Goal: Task Accomplishment & Management: Complete application form

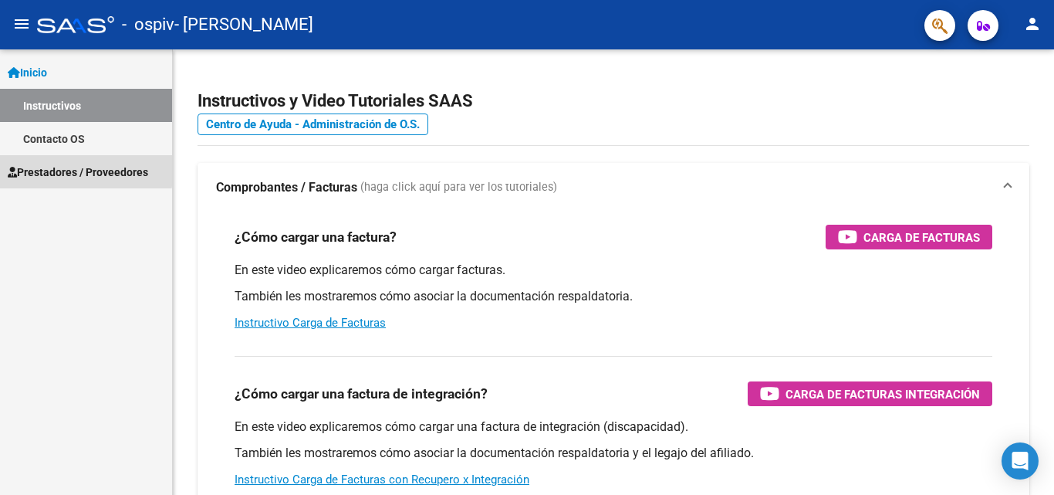
click at [82, 170] on span "Prestadores / Proveedores" at bounding box center [78, 172] width 140 height 17
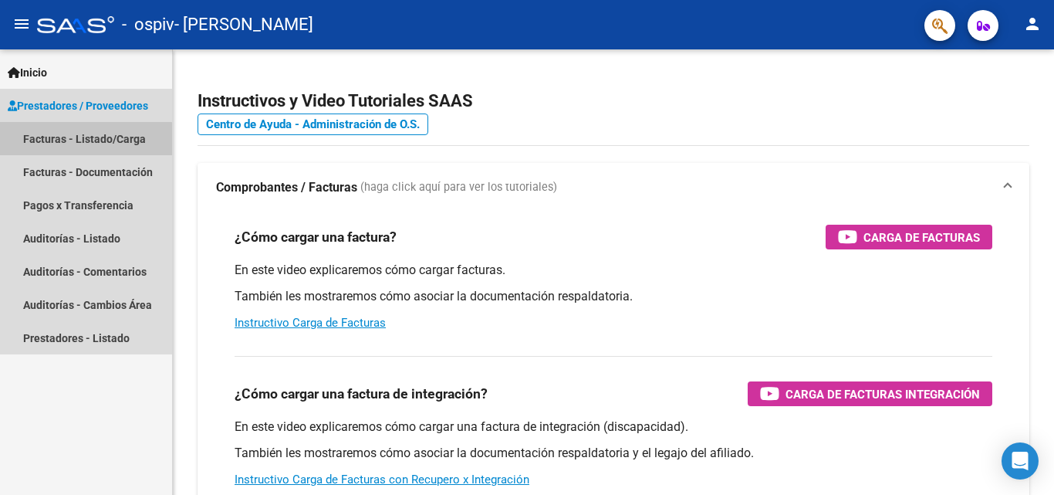
click at [76, 144] on link "Facturas - Listado/Carga" at bounding box center [86, 138] width 172 height 33
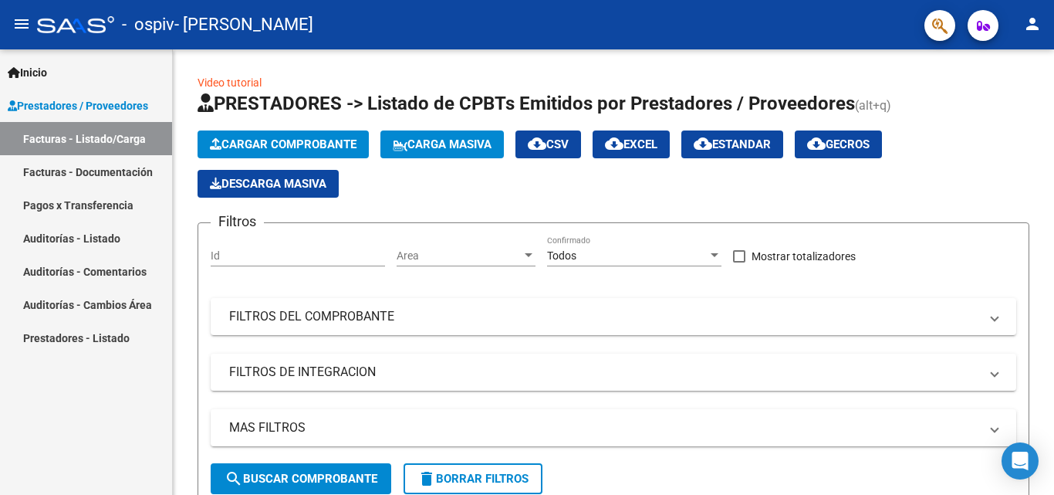
click at [81, 140] on link "Facturas - Listado/Carga" at bounding box center [86, 138] width 172 height 33
click at [287, 148] on span "Cargar Comprobante" at bounding box center [283, 144] width 147 height 14
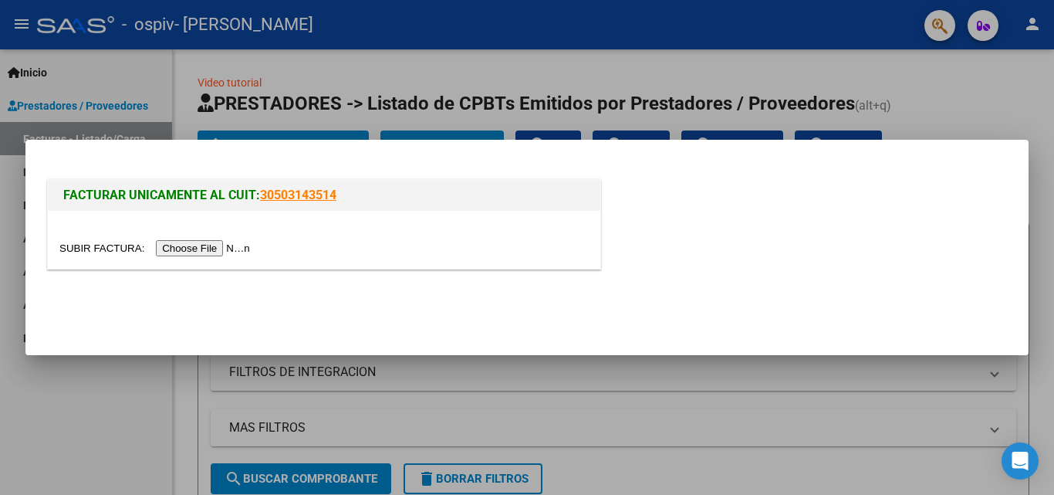
click at [228, 252] on input "file" at bounding box center [156, 248] width 195 height 16
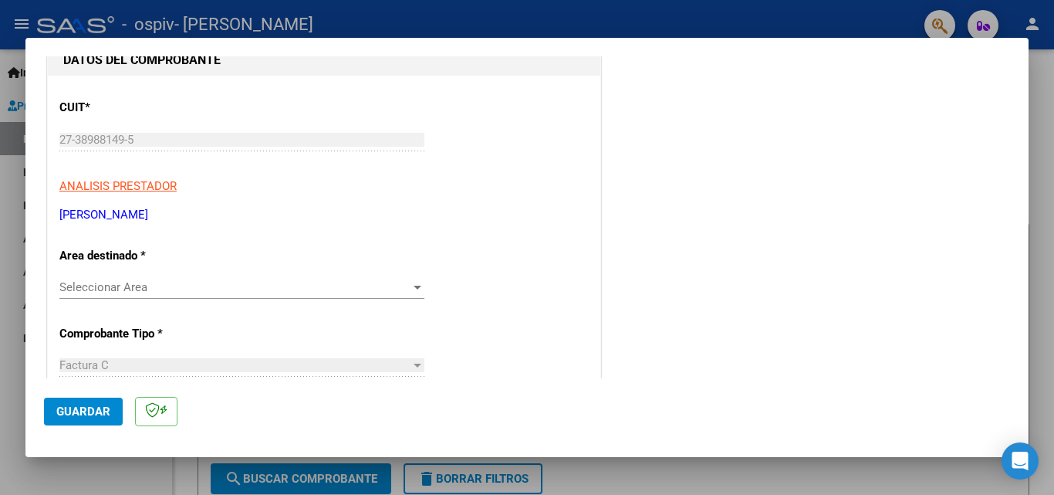
scroll to position [180, 0]
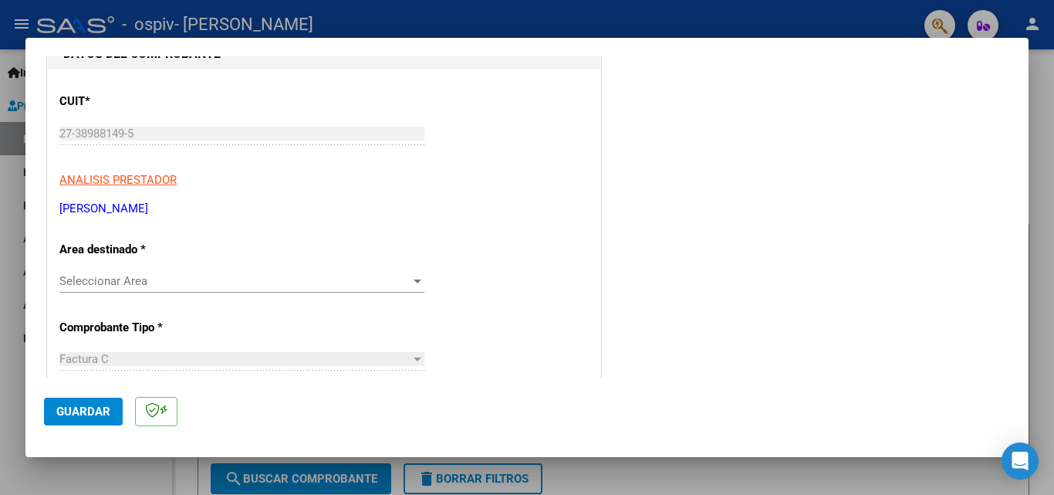
click at [411, 289] on div "Seleccionar Area Seleccionar Area" at bounding box center [241, 280] width 365 height 23
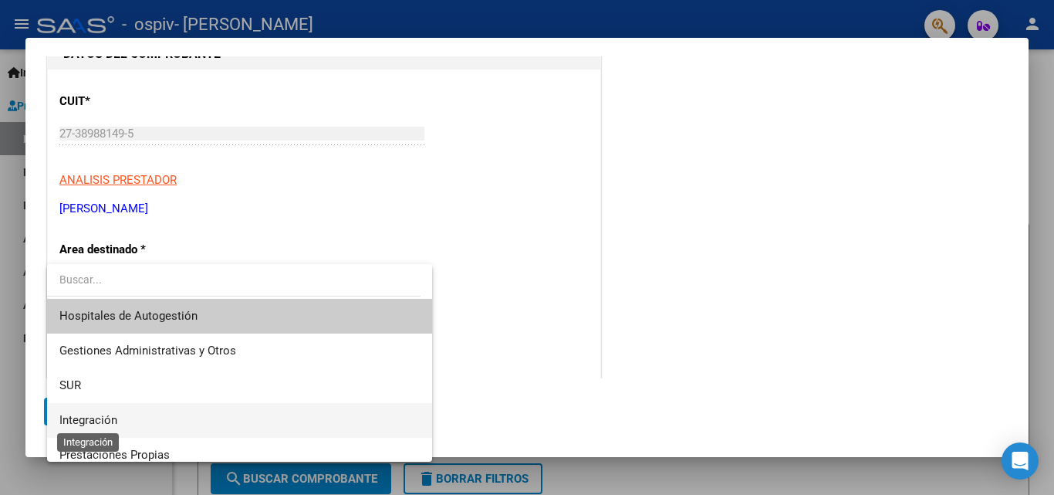
click at [114, 419] on span "Integración" at bounding box center [88, 420] width 58 height 14
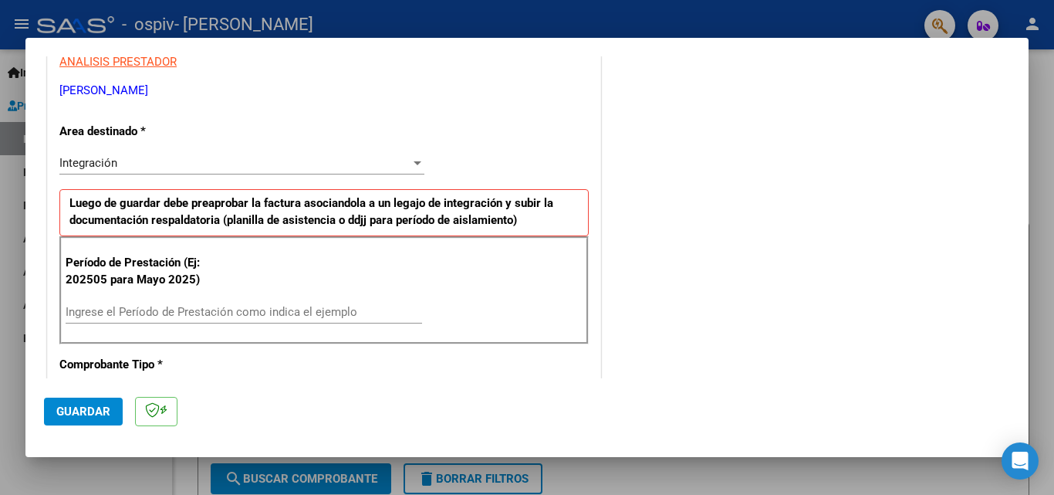
scroll to position [301, 0]
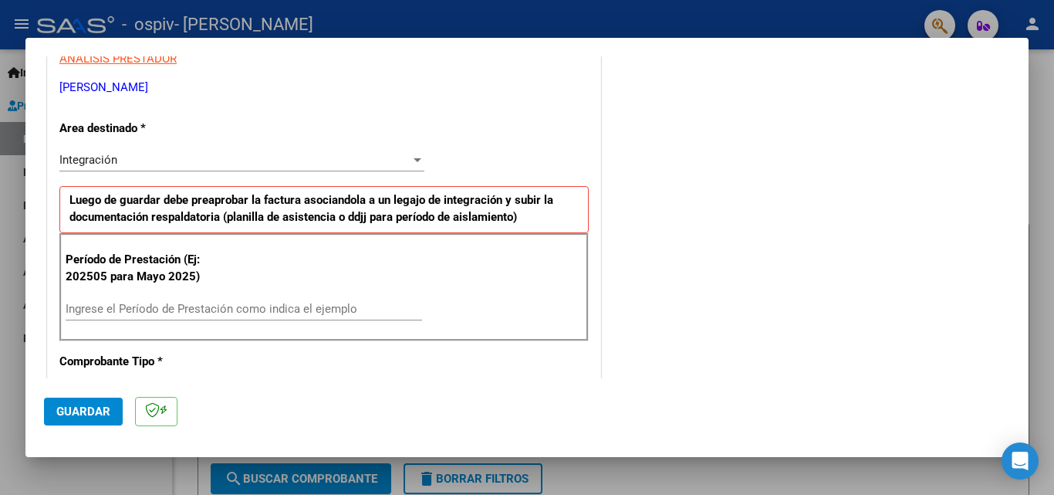
click at [147, 310] on input "Ingrese el Período de Prestación como indica el ejemplo" at bounding box center [244, 309] width 357 height 14
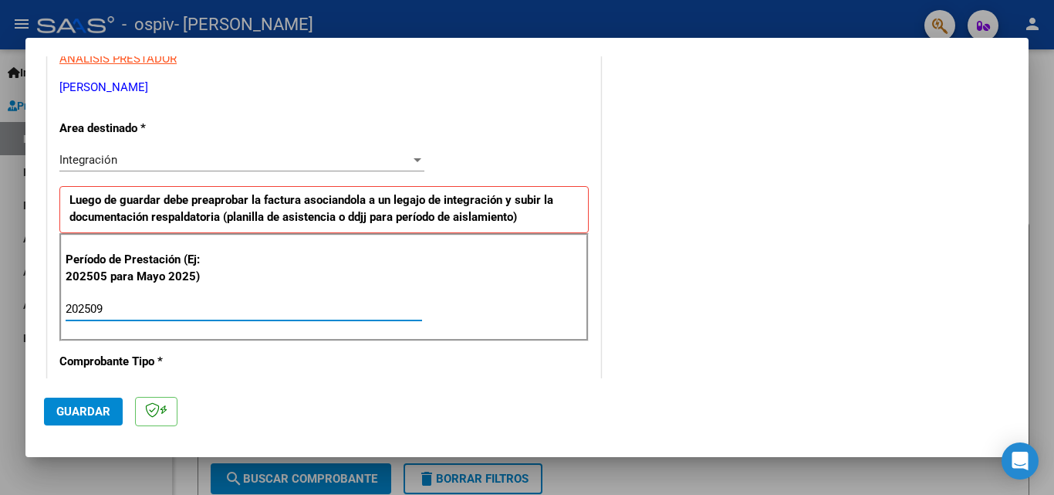
type input "202509"
click at [95, 407] on span "Guardar" at bounding box center [83, 411] width 54 height 14
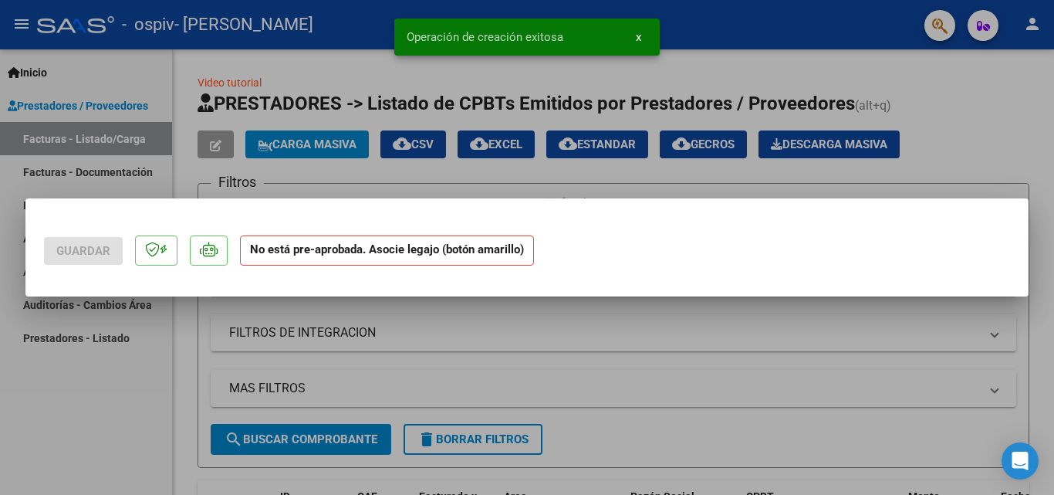
scroll to position [0, 0]
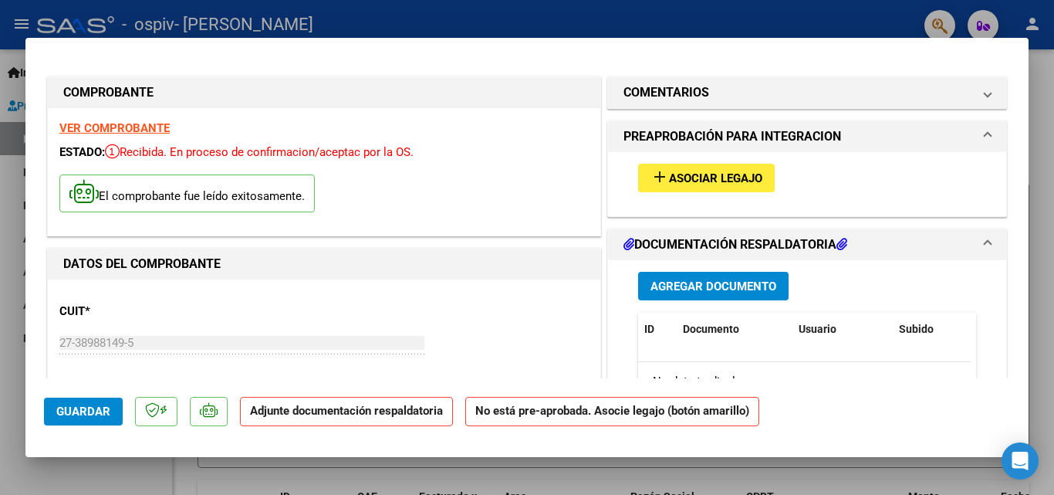
click at [705, 177] on span "Asociar Legajo" at bounding box center [715, 178] width 93 height 14
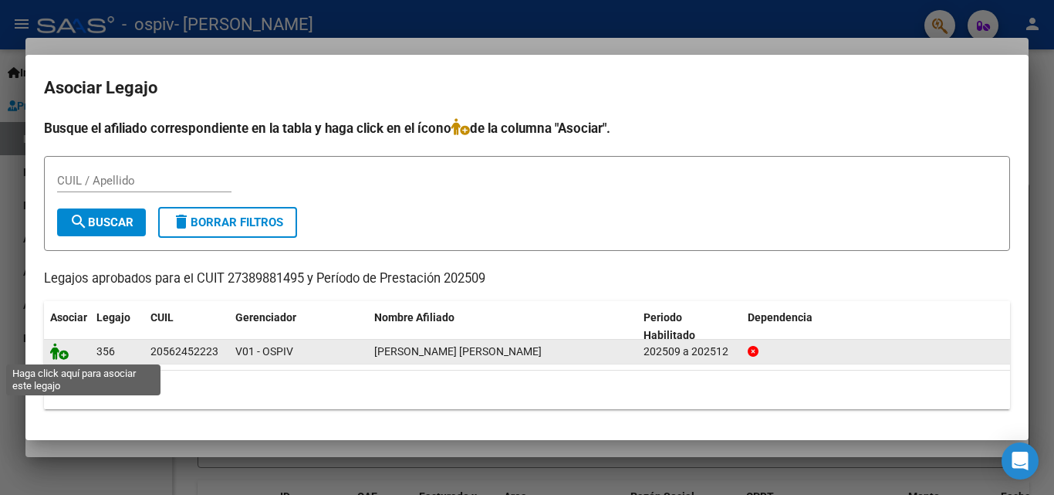
click at [63, 353] on icon at bounding box center [59, 351] width 19 height 17
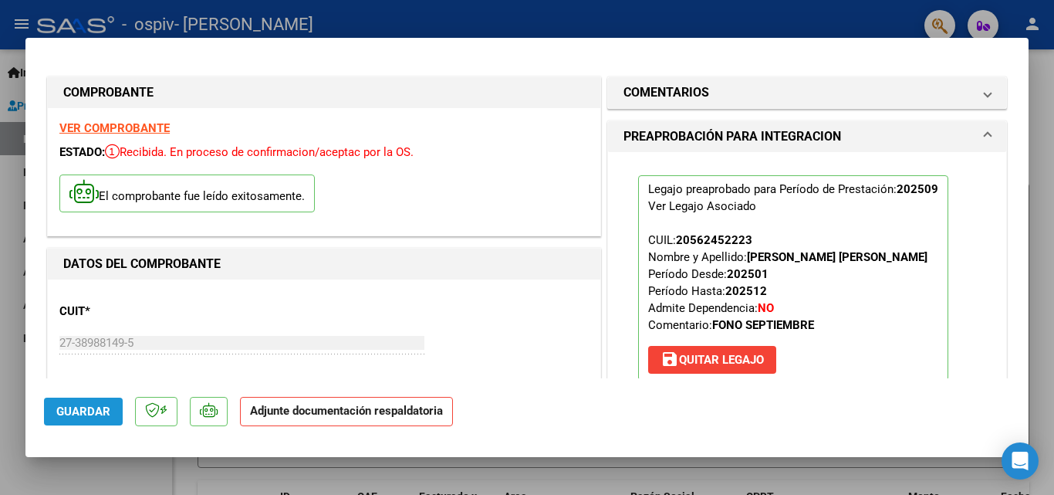
click at [85, 415] on span "Guardar" at bounding box center [83, 411] width 54 height 14
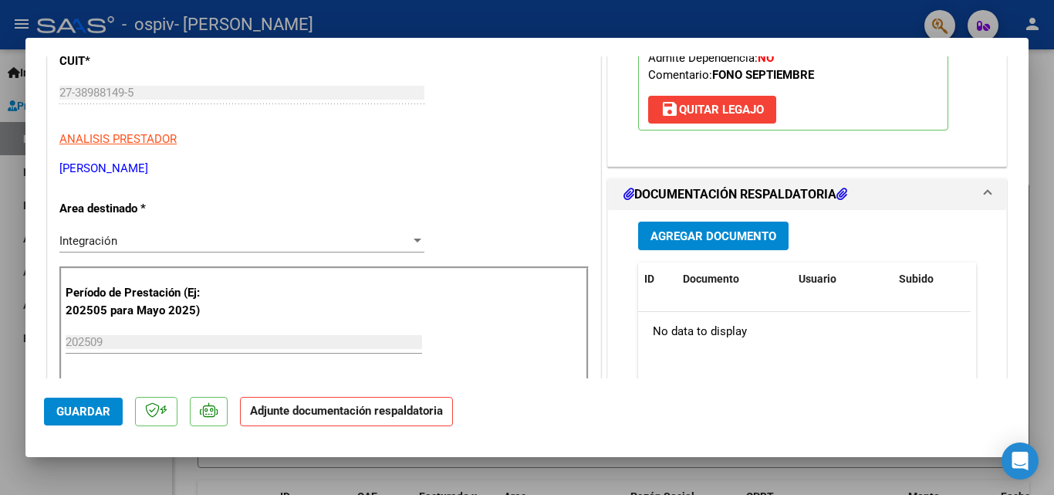
scroll to position [254, 0]
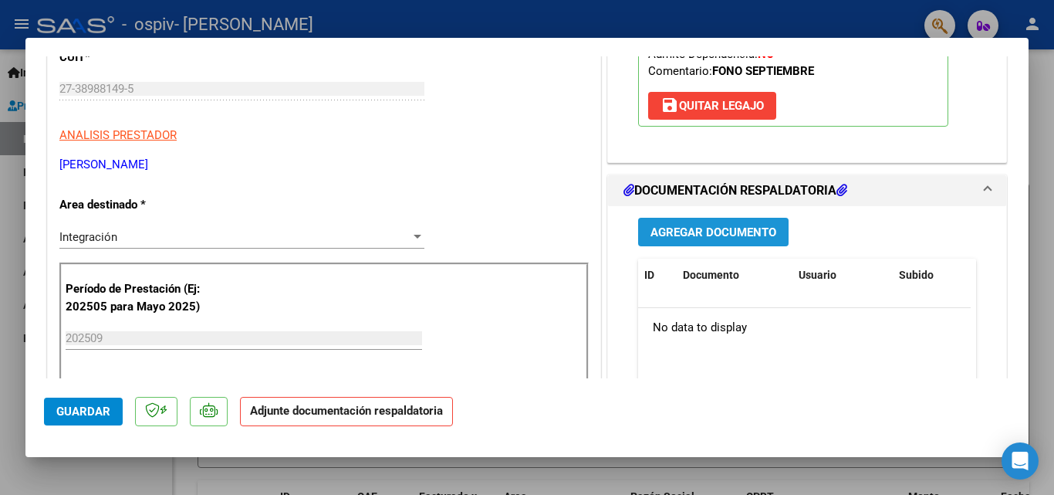
click at [665, 239] on span "Agregar Documento" at bounding box center [714, 232] width 126 height 14
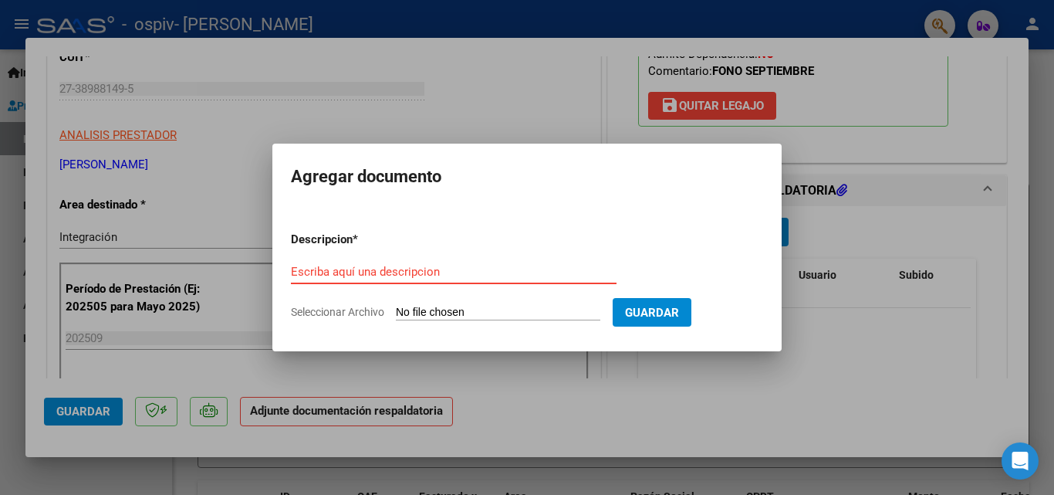
click at [383, 274] on input "Escriba aquí una descripcion" at bounding box center [454, 272] width 326 height 14
click at [381, 274] on input "Escriba aquí una descripcion" at bounding box center [454, 272] width 326 height 14
click at [434, 272] on input "Escriba aquí una descripcion" at bounding box center [454, 272] width 326 height 14
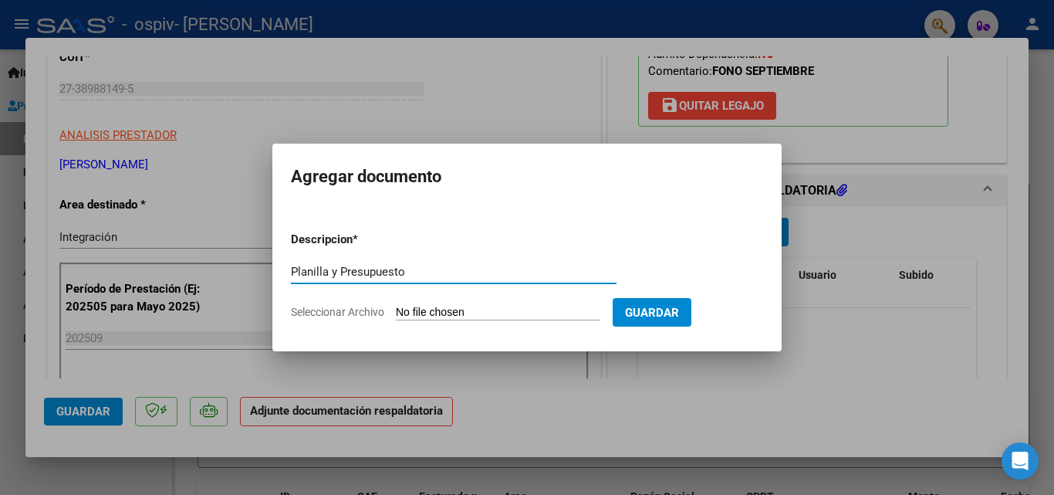
type input "Planilla y Presupuesto"
click at [438, 313] on input "Seleccionar Archivo" at bounding box center [498, 313] width 205 height 15
type input "C:\fakepath\CamScanner [DATE] 17.49.pdf"
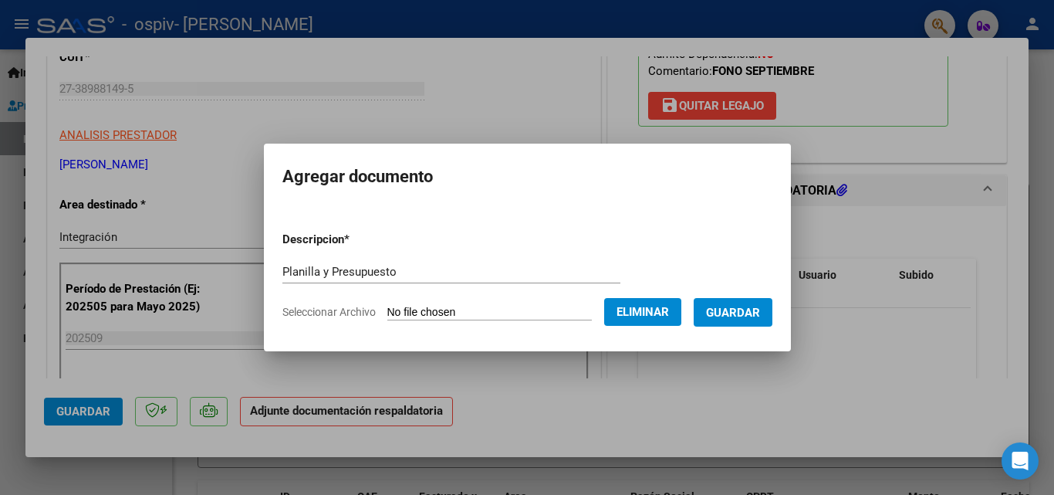
click at [343, 314] on span "Seleccionar Archivo" at bounding box center [328, 312] width 93 height 12
click at [657, 310] on span "Eliminar" at bounding box center [643, 312] width 52 height 14
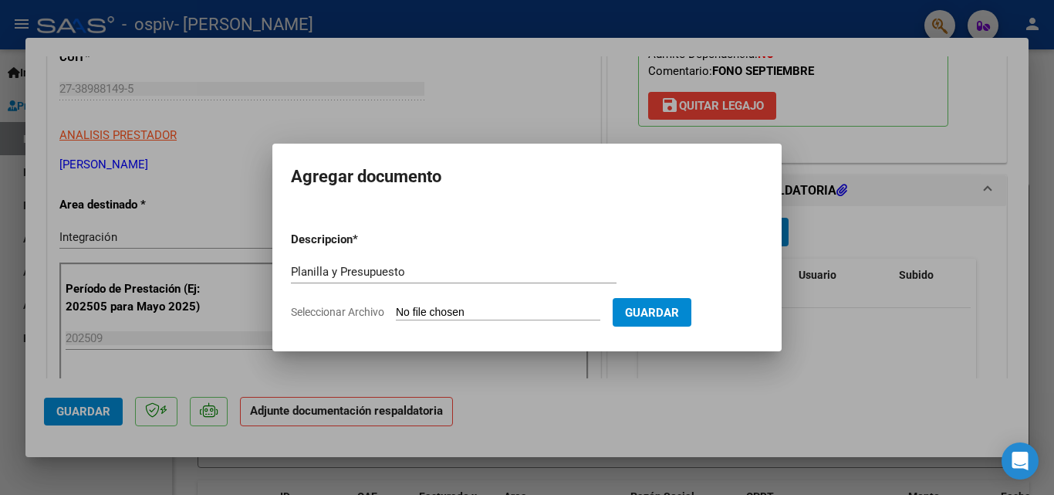
click at [428, 308] on input "Seleccionar Archivo" at bounding box center [498, 313] width 205 height 15
click at [406, 269] on input "Planilla y Presupuesto" at bounding box center [454, 272] width 326 height 14
drag, startPoint x: 406, startPoint y: 269, endPoint x: 341, endPoint y: 273, distance: 65.0
click at [342, 273] on input "Planilla y Presupuesto" at bounding box center [454, 272] width 326 height 14
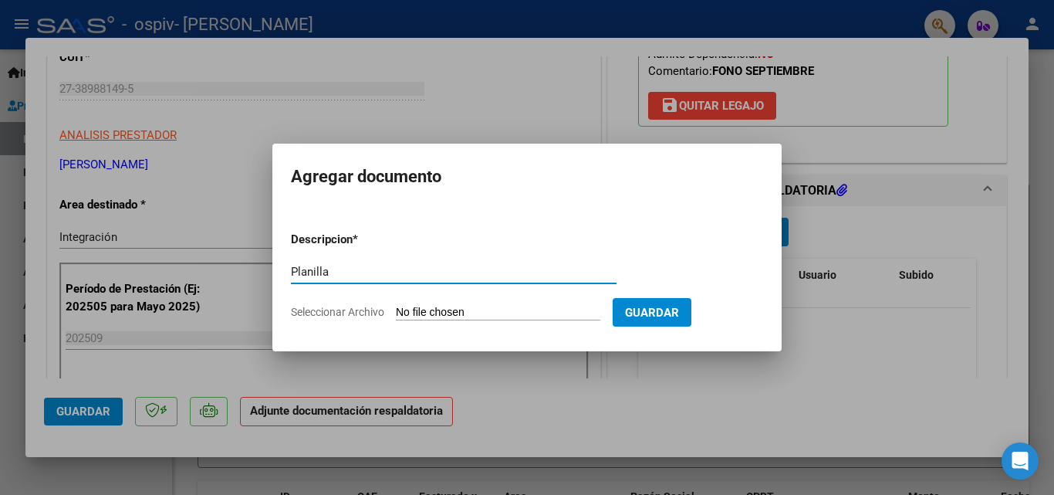
type input "Planilla"
click at [444, 311] on input "Seleccionar Archivo" at bounding box center [498, 313] width 205 height 15
type input "C:\fakepath\CamScanner [DATE] 17.49.pdf"
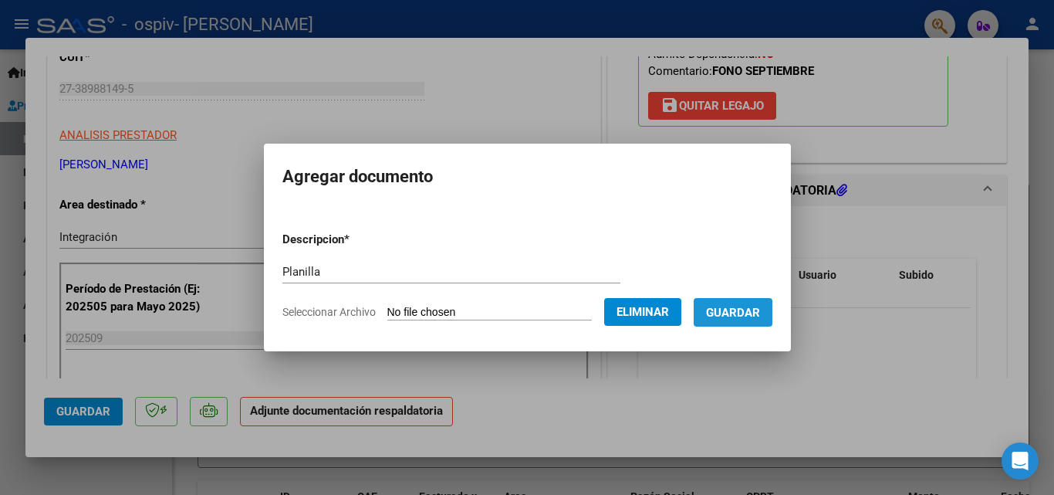
click at [746, 317] on span "Guardar" at bounding box center [733, 313] width 54 height 14
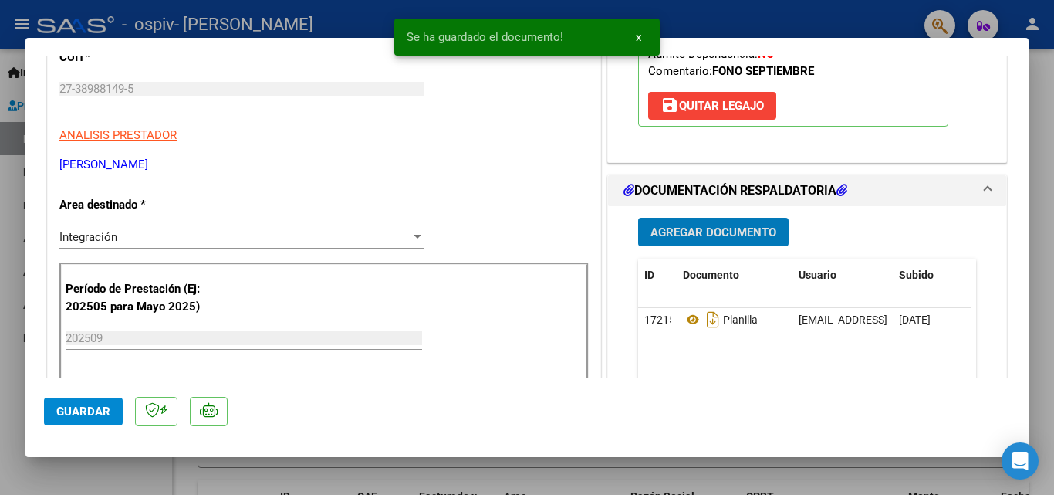
click at [712, 239] on span "Agregar Documento" at bounding box center [714, 232] width 126 height 14
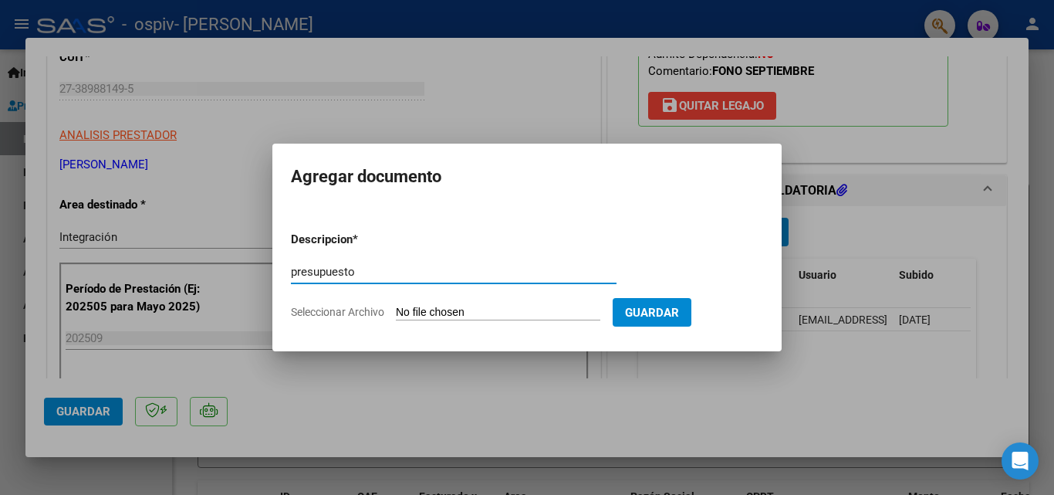
type input "presupuesto"
click at [378, 311] on span "Seleccionar Archivo" at bounding box center [337, 312] width 93 height 12
click at [396, 311] on input "Seleccionar Archivo" at bounding box center [498, 313] width 205 height 15
type input "C:\fakepath\[PERSON_NAME] FONO [DATE] (1).pdf"
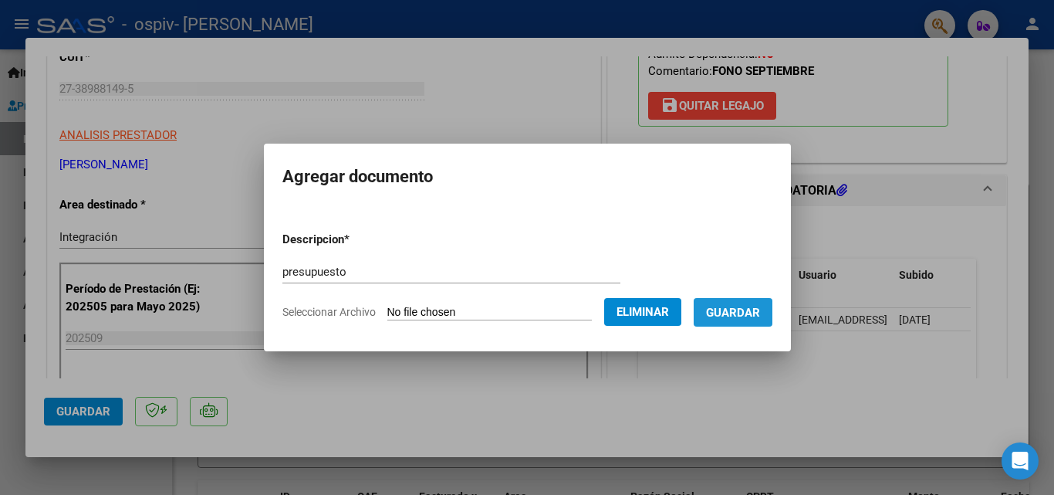
click at [743, 313] on span "Guardar" at bounding box center [733, 313] width 54 height 14
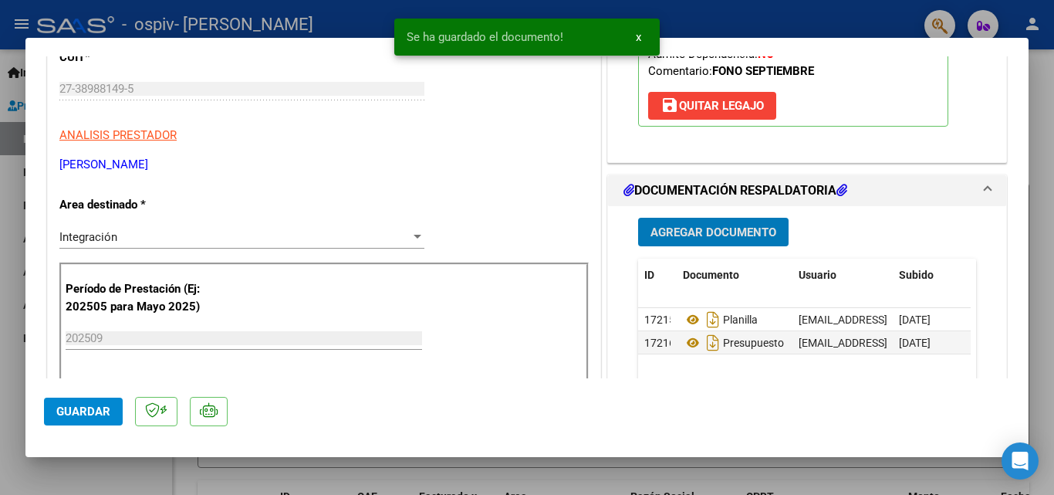
click at [90, 424] on button "Guardar" at bounding box center [83, 411] width 79 height 28
